Goal: Information Seeking & Learning: Find specific page/section

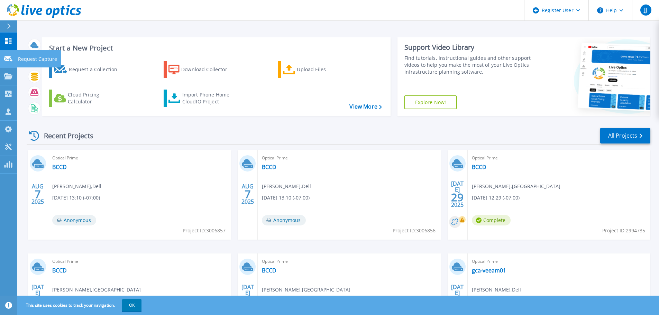
click at [13, 62] on link "Request Capture Request Capture" at bounding box center [8, 59] width 17 height 18
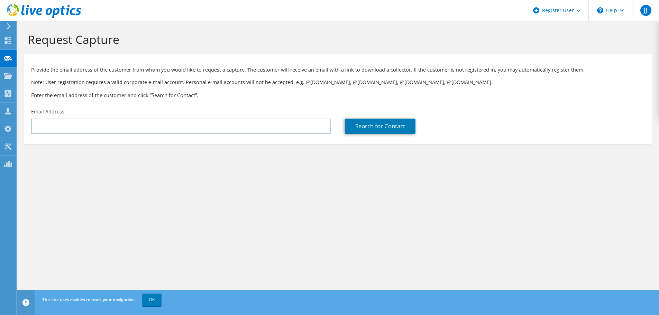
click at [6, 26] on div at bounding box center [8, 26] width 8 height 6
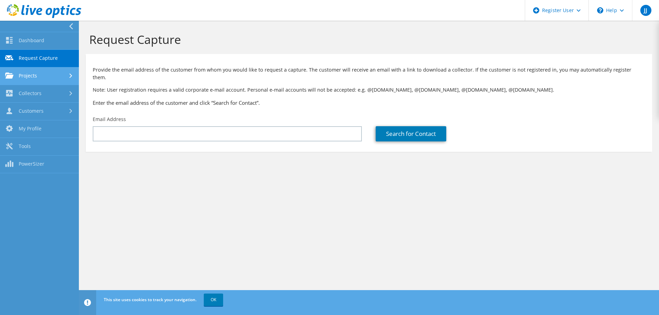
click at [41, 76] on link "Projects" at bounding box center [39, 76] width 79 height 18
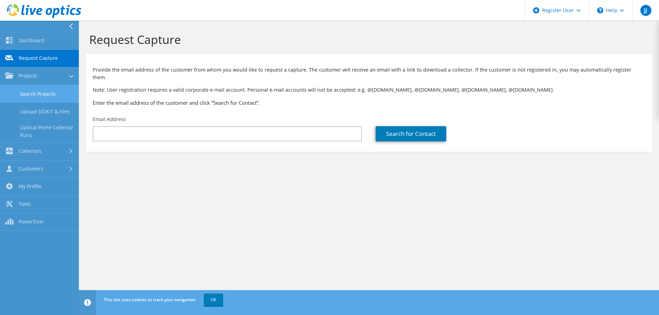
click at [46, 93] on link "Search Projects" at bounding box center [39, 94] width 79 height 18
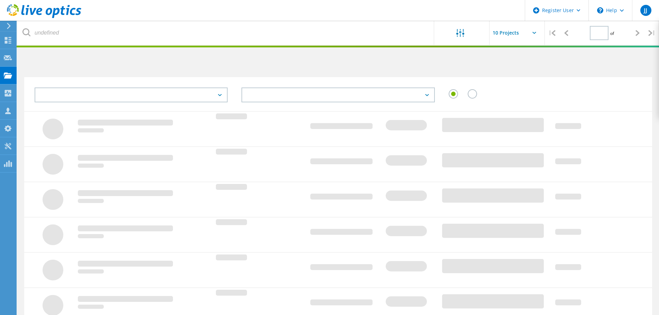
type input "1"
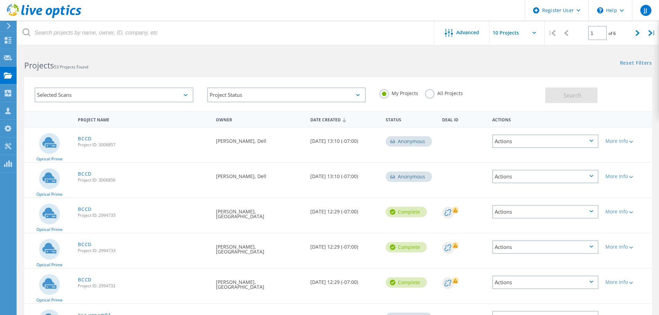
click at [430, 95] on label "All Projects" at bounding box center [444, 92] width 38 height 7
click at [0, 0] on input "All Projects" at bounding box center [0, 0] width 0 height 0
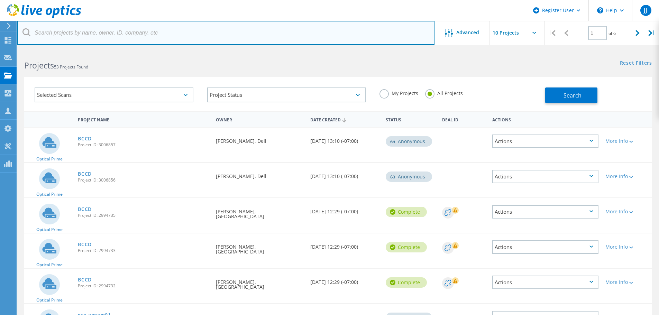
click at [178, 29] on input "text" at bounding box center [225, 33] width 417 height 24
type input "toyon research"
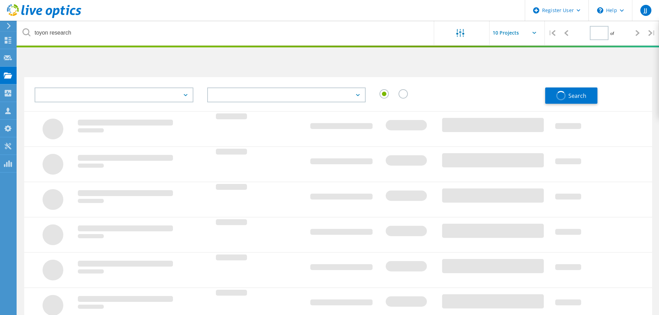
type input "1"
